Goal: Task Accomplishment & Management: Manage account settings

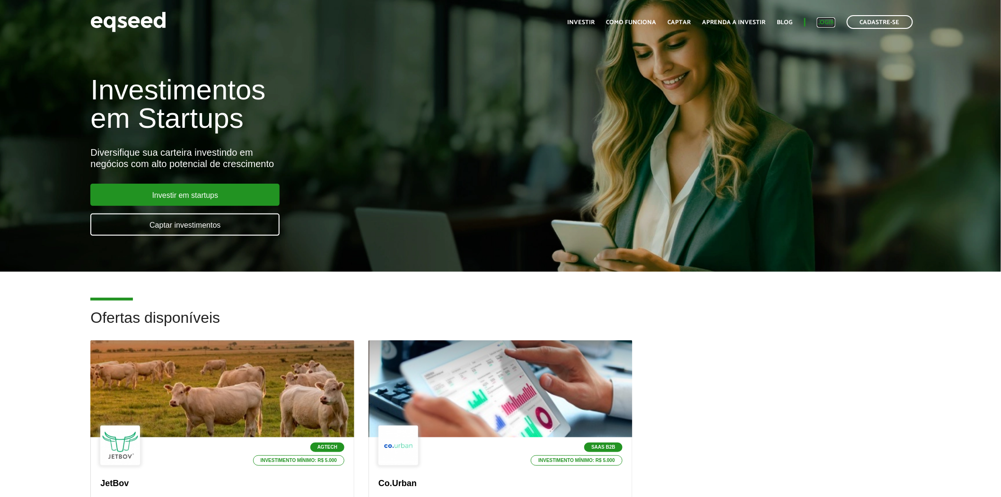
click at [823, 21] on link "Login" at bounding box center [826, 22] width 18 height 6
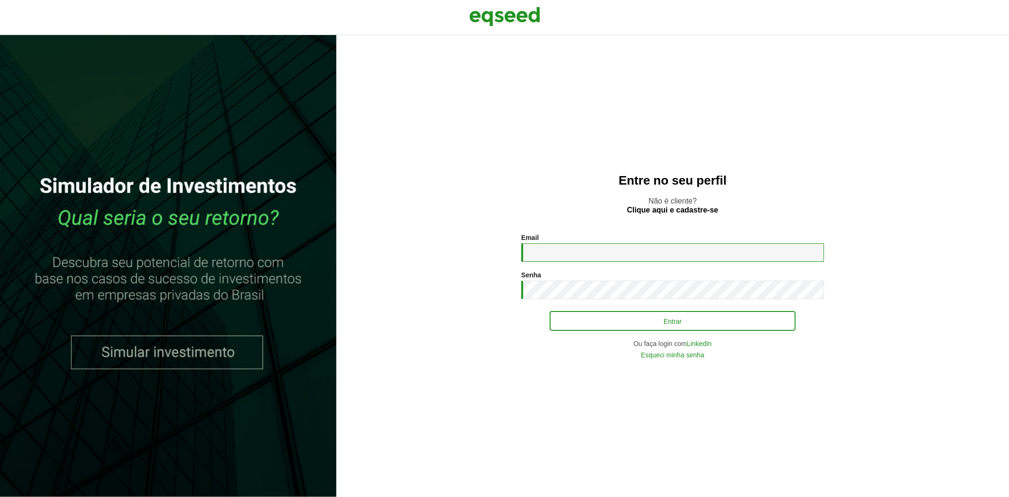
type input "**********"
click at [579, 324] on button "Entrar" at bounding box center [673, 321] width 246 height 18
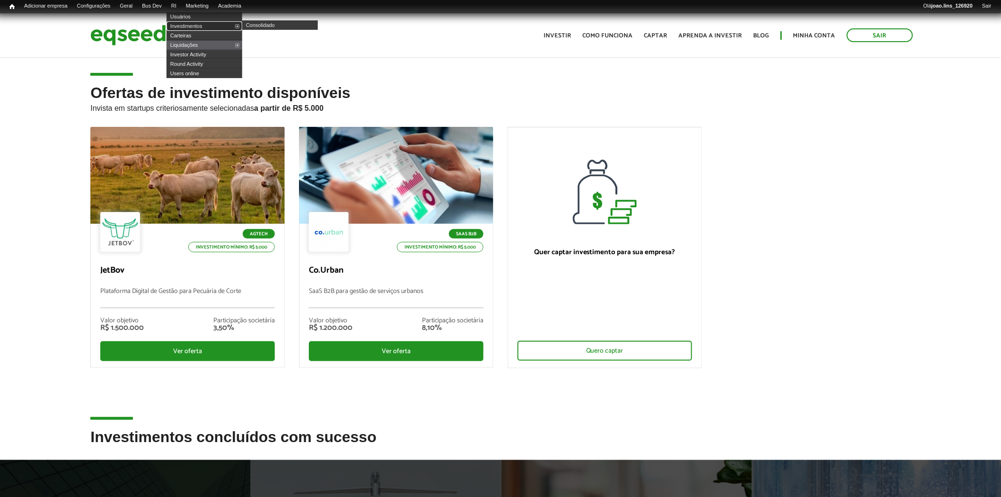
click at [190, 23] on link "Investimentos" at bounding box center [204, 25] width 76 height 9
